Goal: Transaction & Acquisition: Subscribe to service/newsletter

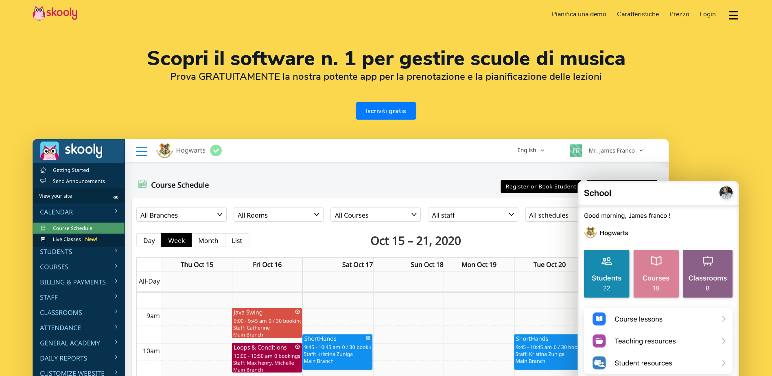
select select "it"
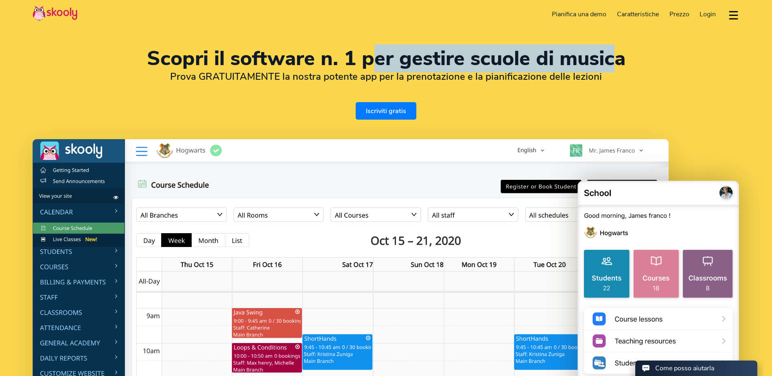
select select "39"
select select "[GEOGRAPHIC_DATA]"
select select "Europe/[GEOGRAPHIC_DATA]"
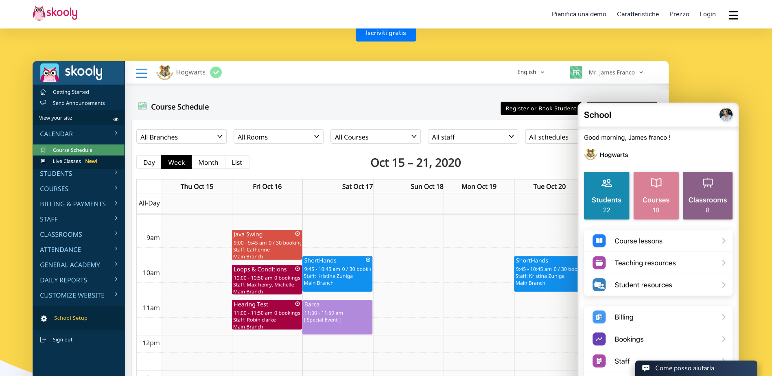
scroll to position [81, 0]
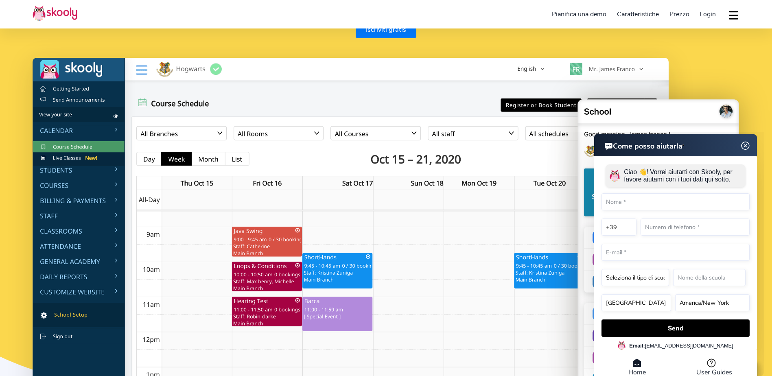
click at [682, 13] on span "Prezzo" at bounding box center [680, 14] width 20 height 9
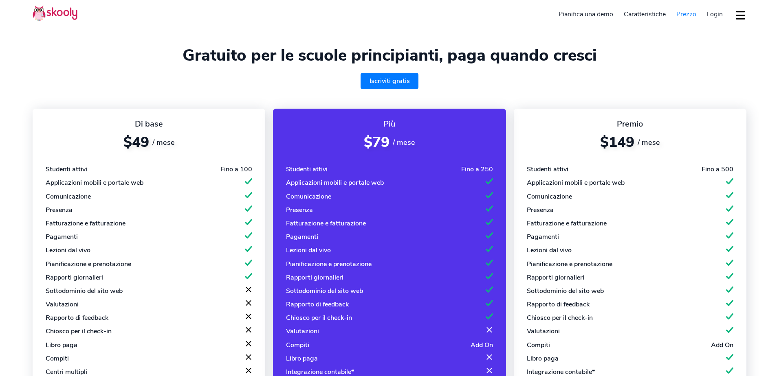
select select "it"
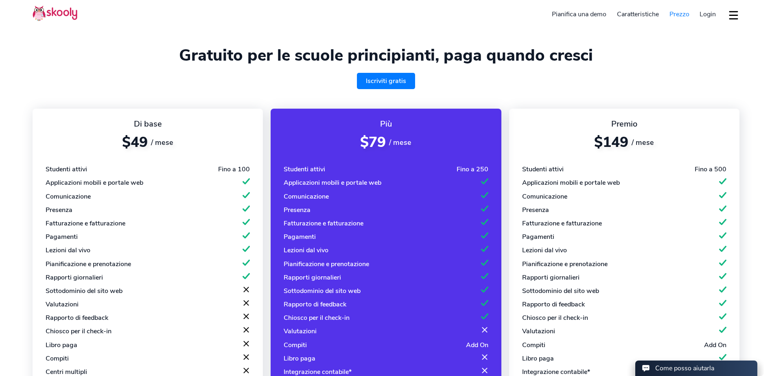
select select "39"
select select "[GEOGRAPHIC_DATA]"
select select "Europe/[GEOGRAPHIC_DATA]"
drag, startPoint x: 225, startPoint y: 173, endPoint x: 244, endPoint y: 170, distance: 18.5
click at [244, 170] on div "Studenti attivi Fino a 100" at bounding box center [148, 169] width 204 height 9
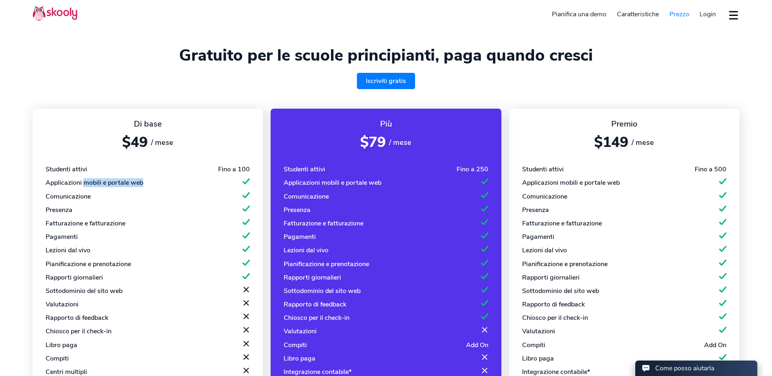
drag, startPoint x: 85, startPoint y: 184, endPoint x: 143, endPoint y: 186, distance: 57.4
click at [143, 186] on div "Applicazioni mobili e portale web" at bounding box center [95, 182] width 98 height 9
click at [88, 200] on div "Comunicazione" at bounding box center [68, 196] width 45 height 9
drag, startPoint x: 88, startPoint y: 200, endPoint x: 155, endPoint y: 90, distance: 128.8
click at [155, 90] on section "Gratuito per le scuole principianti, paga quando cresci Iscriviti gratis Di bas…" at bounding box center [386, 256] width 772 height 513
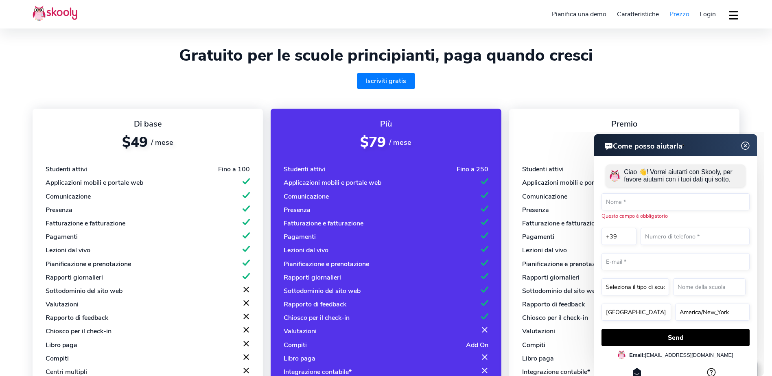
scroll to position [244, 0]
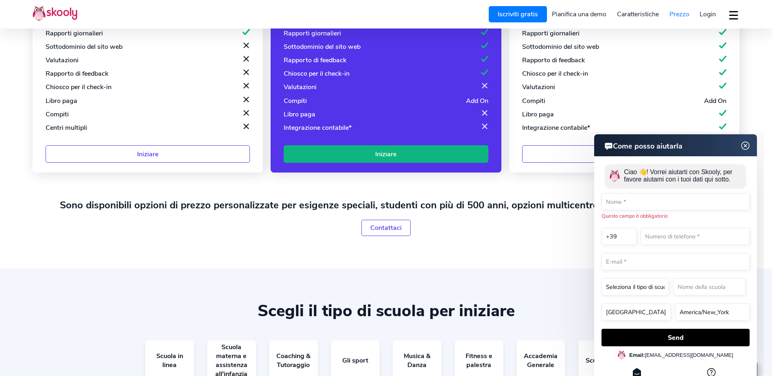
click at [744, 145] on img at bounding box center [745, 146] width 15 height 10
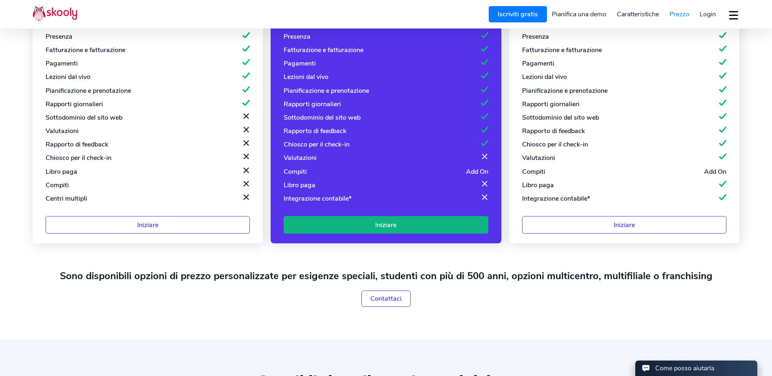
scroll to position [41, 0]
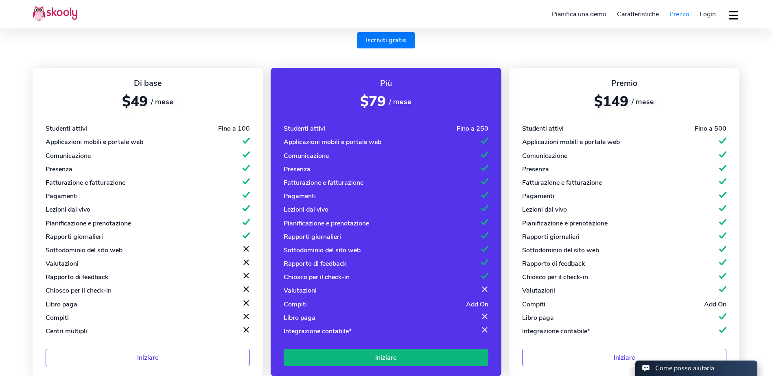
drag, startPoint x: 83, startPoint y: 19, endPoint x: 51, endPoint y: 11, distance: 32.4
click at [51, 11] on header "Iscriviti gratis Pianifica una demo Caratteristiche Presenze Fatturazione e pag…" at bounding box center [386, 14] width 772 height 29
drag, startPoint x: 51, startPoint y: 11, endPoint x: 34, endPoint y: 46, distance: 38.6
click at [34, 46] on div "Iscriviti gratis" at bounding box center [386, 40] width 707 height 16
click at [516, 53] on section "Gratuito per le scuole principianti, paga quando cresci Iscriviti gratis Di bas…" at bounding box center [386, 215] width 772 height 513
